Goal: Find specific page/section: Find specific page/section

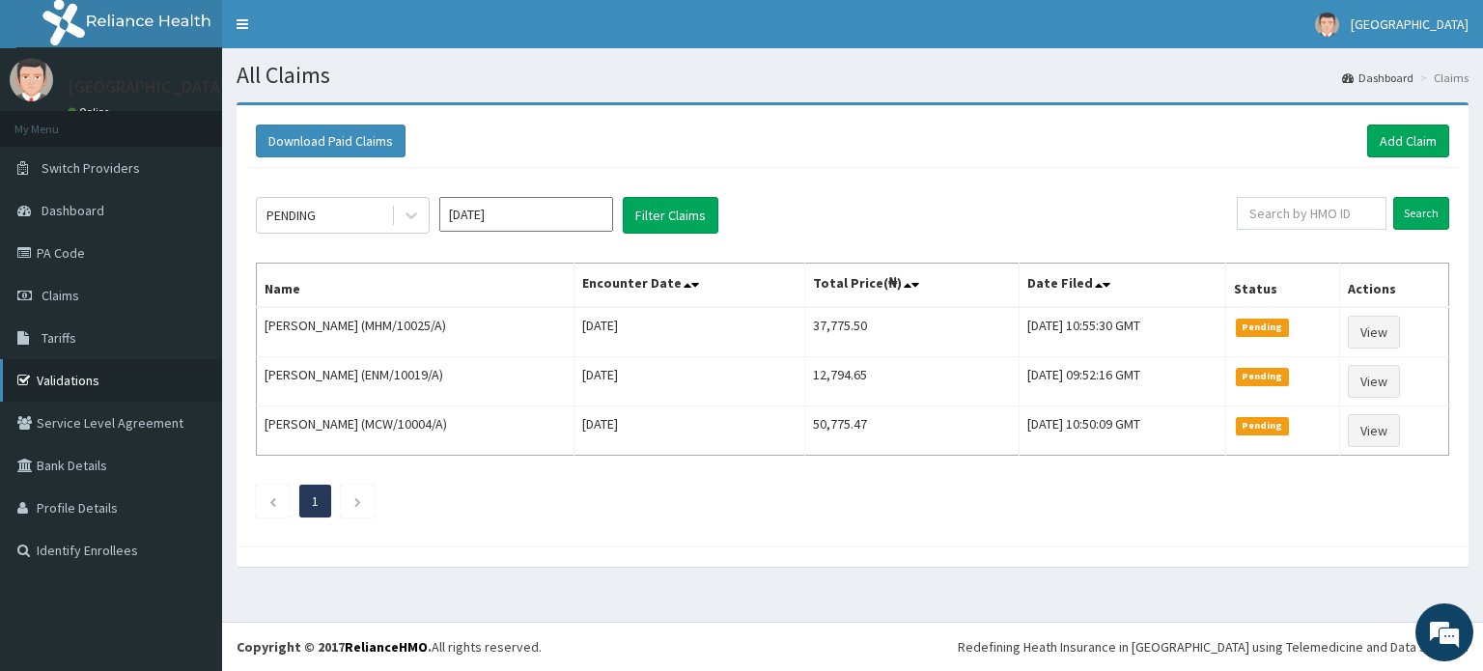
click at [55, 374] on link "Validations" at bounding box center [111, 380] width 222 height 42
click at [77, 376] on link "Validations" at bounding box center [111, 380] width 222 height 42
click at [124, 371] on link "Validations" at bounding box center [111, 380] width 222 height 42
